Goal: Check status: Check status

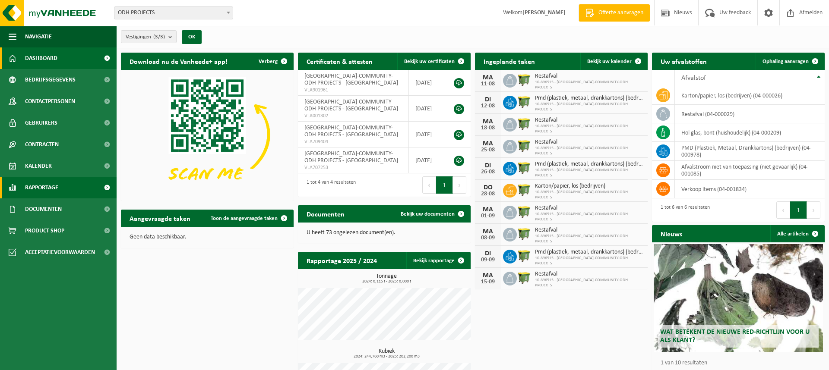
click at [54, 197] on span "Rapportage" at bounding box center [41, 188] width 33 height 22
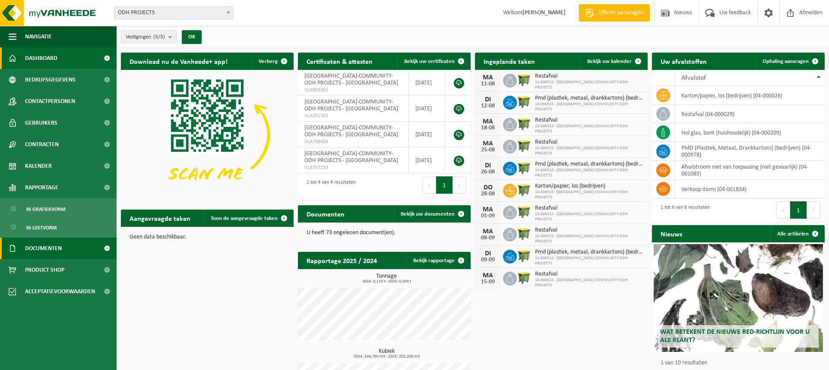
click at [52, 258] on span "Documenten" at bounding box center [43, 249] width 37 height 22
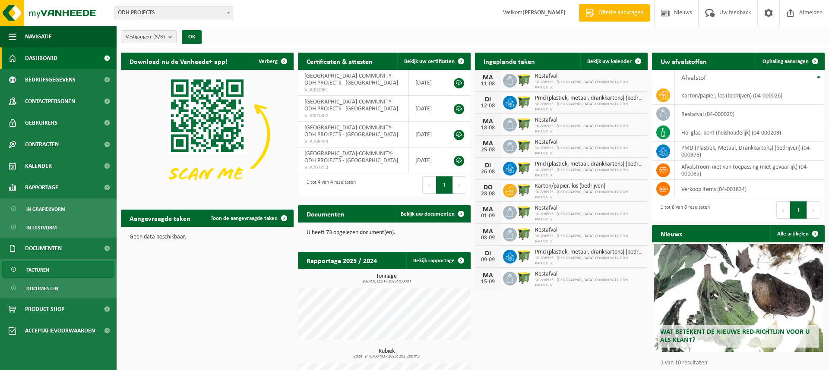
click at [51, 274] on link "Facturen" at bounding box center [58, 270] width 112 height 16
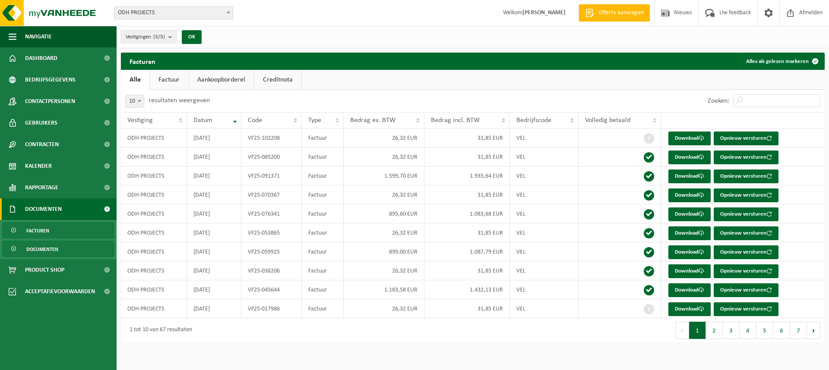
click at [55, 244] on span "Documenten" at bounding box center [42, 249] width 32 height 16
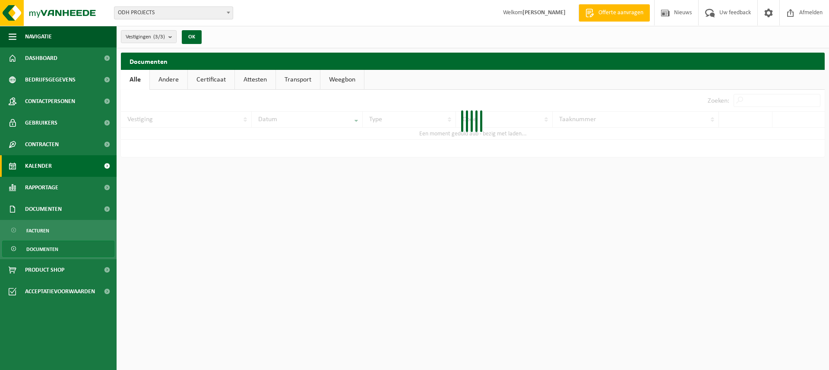
click at [61, 168] on link "Kalender" at bounding box center [58, 166] width 117 height 22
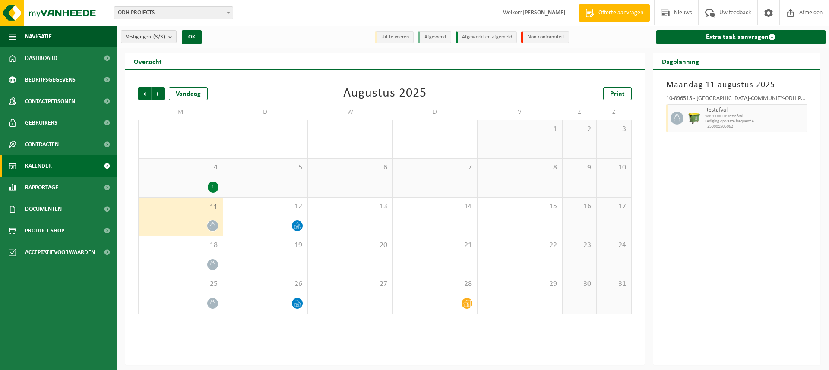
click at [197, 180] on div "4 1" at bounding box center [181, 178] width 84 height 38
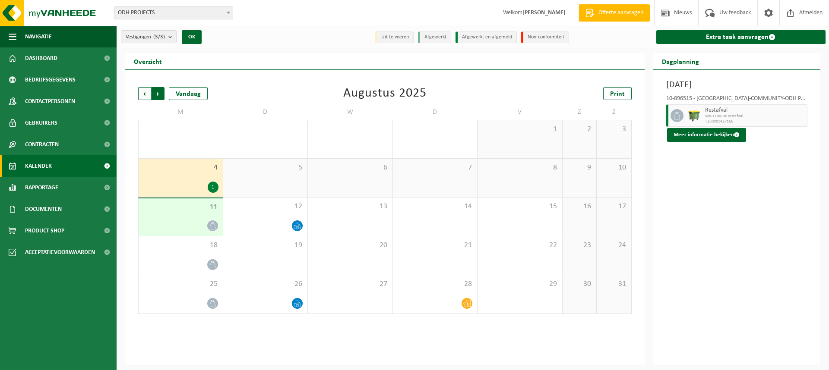
click at [144, 93] on span "Vorige" at bounding box center [144, 93] width 13 height 13
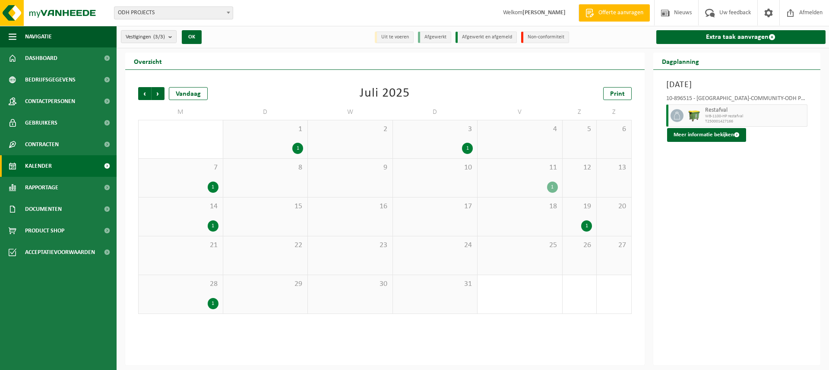
click at [553, 227] on div "18" at bounding box center [520, 217] width 85 height 38
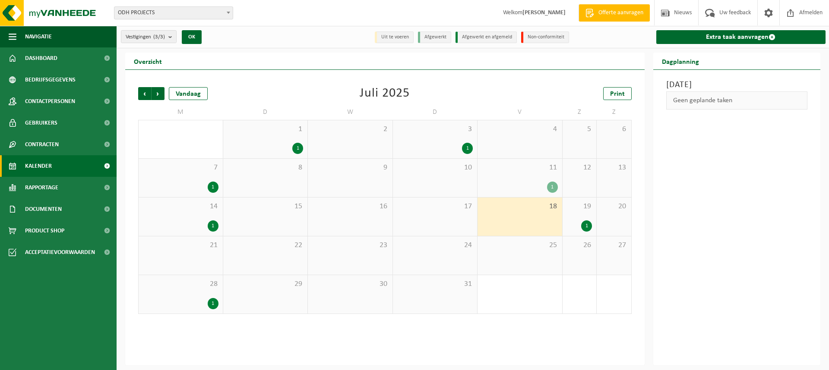
click at [547, 190] on div "1" at bounding box center [520, 187] width 76 height 11
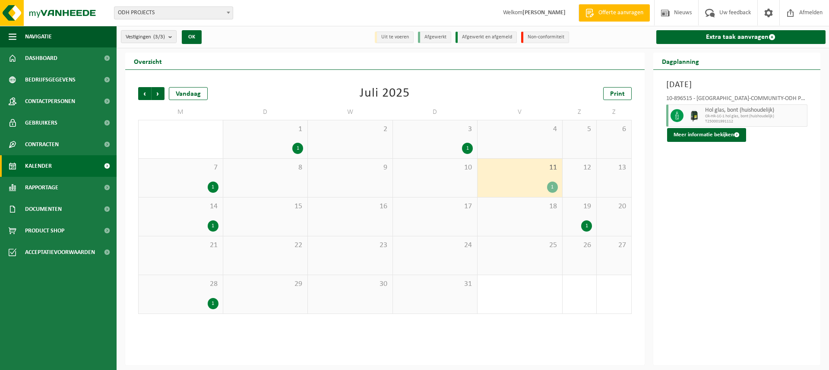
click at [726, 108] on span "Hol glas, bont (huishoudelijk)" at bounding box center [755, 110] width 100 height 7
click at [716, 137] on button "Meer informatie bekijken" at bounding box center [706, 135] width 79 height 14
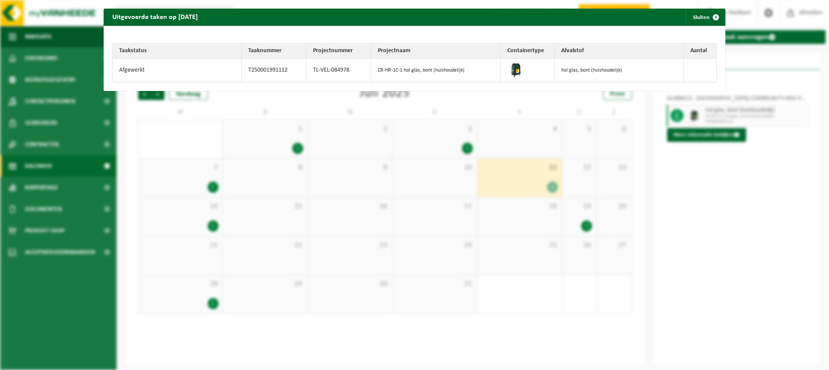
click at [700, 188] on div "Uitgevoerde taken op 2025-07-11 Sluiten Taakstatus Taaknummer Projectnummer Pro…" at bounding box center [414, 185] width 829 height 370
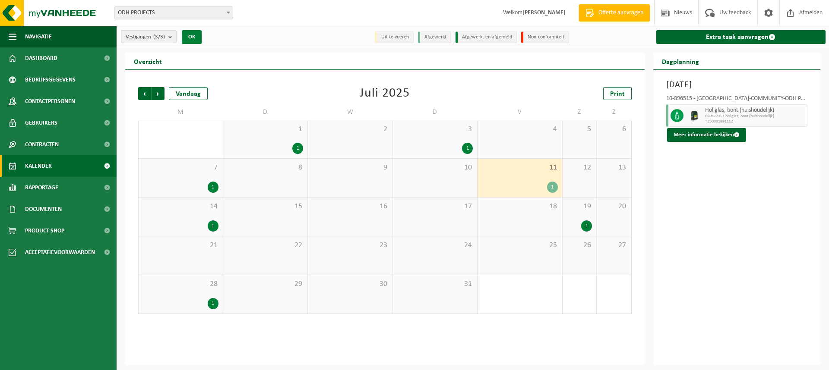
click at [190, 37] on button "OK" at bounding box center [192, 37] width 20 height 14
click at [190, 95] on div "Vandaag" at bounding box center [188, 93] width 39 height 13
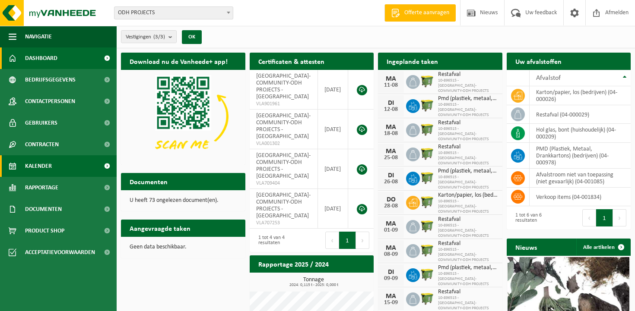
click at [56, 168] on link "Kalender" at bounding box center [58, 166] width 117 height 22
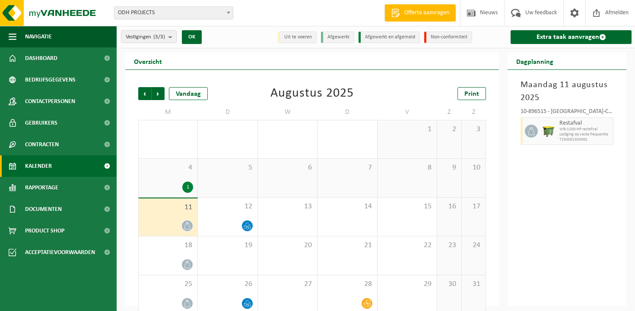
scroll to position [12, 0]
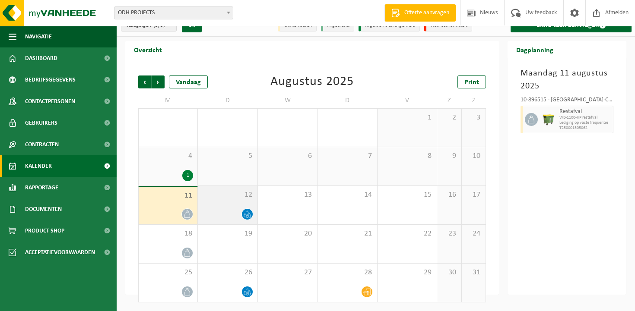
click at [222, 196] on span "12" at bounding box center [227, 194] width 51 height 9
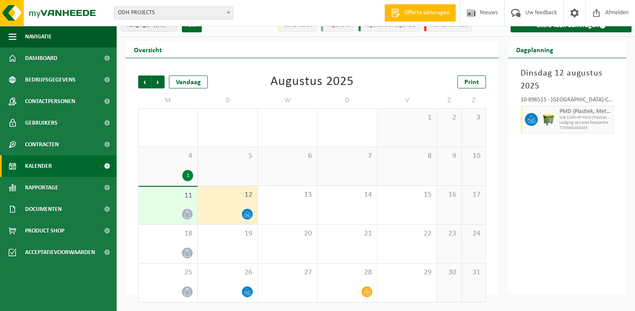
click at [226, 204] on div "12" at bounding box center [227, 205] width 59 height 38
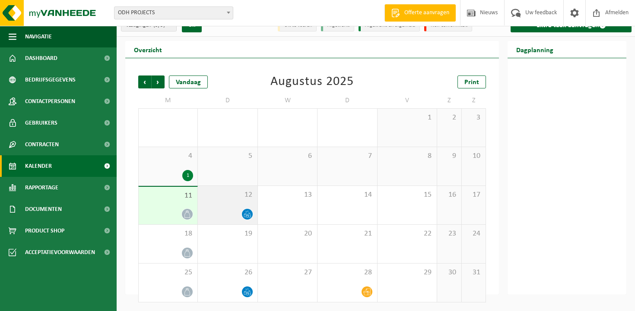
click at [252, 207] on div "12" at bounding box center [227, 205] width 59 height 38
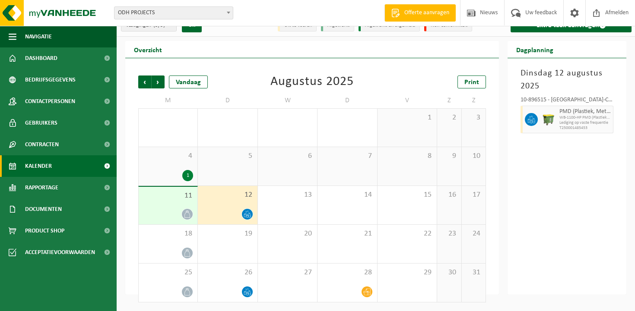
click at [565, 119] on span "WB-1100-HP PMD (Plastiek, Metaal, Drankkartons) (bedrijven)" at bounding box center [584, 117] width 51 height 5
click at [568, 121] on span "Lediging op vaste frequentie" at bounding box center [584, 122] width 51 height 5
click at [559, 109] on span "PMD (Plastiek, Metaal, Drankkartons) (bedrijven)" at bounding box center [584, 111] width 51 height 7
drag, startPoint x: 559, startPoint y: 110, endPoint x: 581, endPoint y: 121, distance: 24.9
click at [581, 121] on div "PMD (Plastiek, Metaal, Drankkartons) (bedrijven) WB-1100-HP PMD (Plastiek, Meta…" at bounding box center [585, 120] width 56 height 28
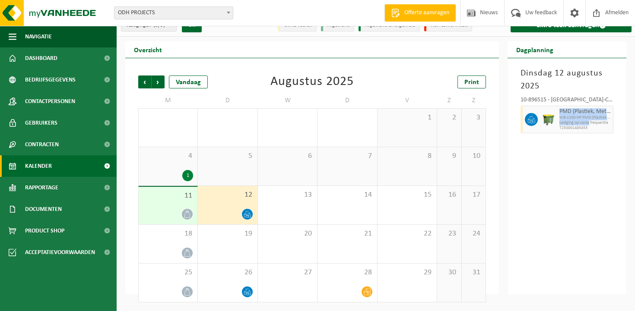
click at [581, 121] on span "Lediging op vaste frequentie" at bounding box center [584, 122] width 51 height 5
